Goal: Navigation & Orientation: Find specific page/section

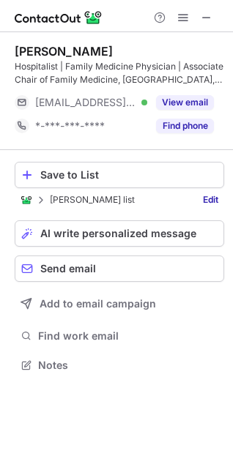
scroll to position [355, 233]
click at [210, 20] on span at bounding box center [206, 18] width 12 height 12
